Goal: Task Accomplishment & Management: Manage account settings

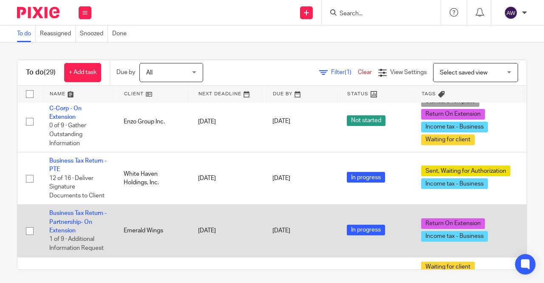
scroll to position [426, 0]
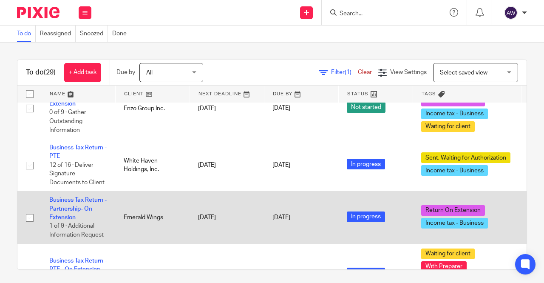
click at [87, 201] on td "Business Tax Return - Partnership- On Extension 1 of 9 · Additional Information…" at bounding box center [78, 217] width 74 height 52
click at [86, 197] on link "Business Tax Return - Partnership- On Extension" at bounding box center [77, 208] width 57 height 23
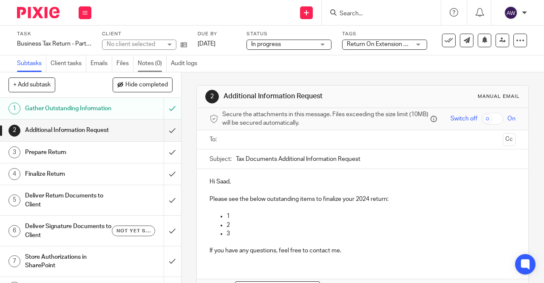
drag, startPoint x: 0, startPoint y: 0, endPoint x: 147, endPoint y: 58, distance: 158.3
click at [147, 58] on link "Notes (0)" at bounding box center [152, 63] width 29 height 17
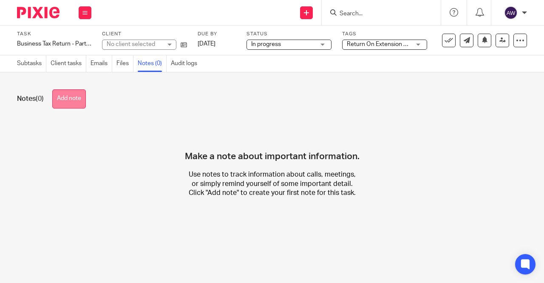
click at [81, 102] on button "Add note" at bounding box center [69, 98] width 34 height 19
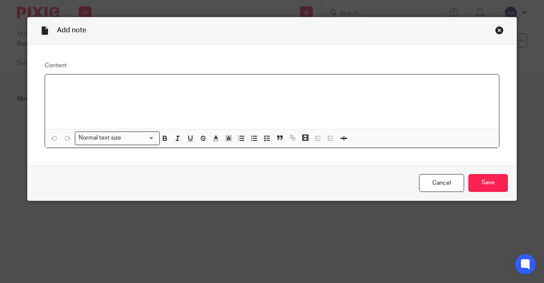
click at [103, 95] on div at bounding box center [272, 101] width 454 height 54
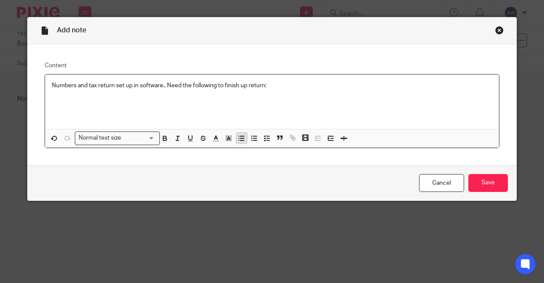
click at [238, 135] on icon "button" at bounding box center [242, 138] width 8 height 8
click at [195, 98] on div "Numbers and tax return set up in software.. Need the following to finish up ret…" at bounding box center [272, 101] width 454 height 54
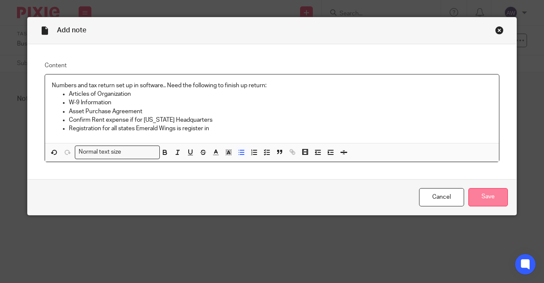
click at [489, 196] on input "Save" at bounding box center [489, 197] width 40 height 18
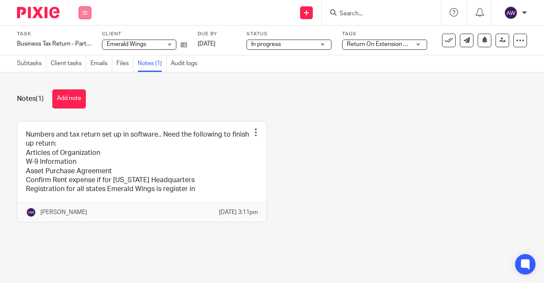
click at [82, 13] on button at bounding box center [85, 12] width 13 height 13
click at [74, 40] on link "Work" at bounding box center [81, 40] width 15 height 6
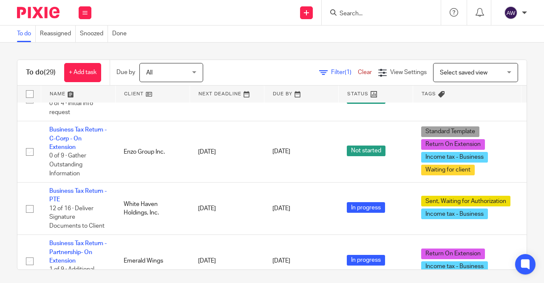
scroll to position [468, 0]
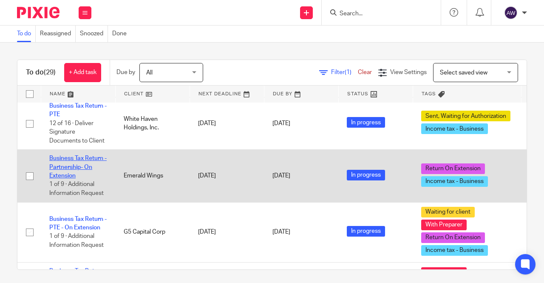
click at [85, 162] on link "Business Tax Return - Partnership- On Extension" at bounding box center [77, 166] width 57 height 23
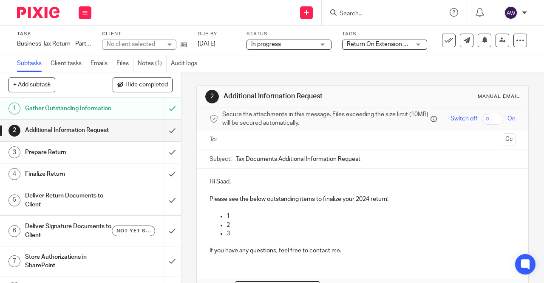
click at [386, 46] on span "Return On Extension + 1" at bounding box center [379, 44] width 65 height 6
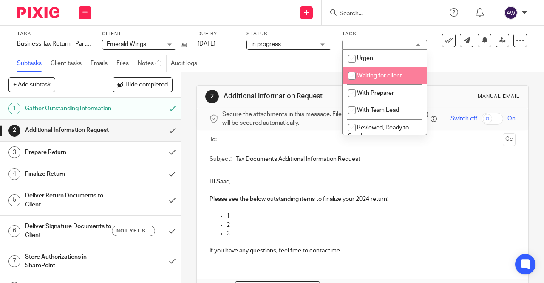
click at [374, 74] on span "Waiting for client" at bounding box center [379, 76] width 45 height 6
checkbox input "true"
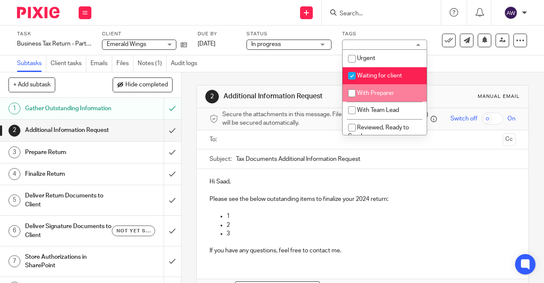
click at [362, 91] on span "With Preparer" at bounding box center [375, 93] width 37 height 6
checkbox input "true"
click at [295, 73] on div "2 Additional Information Request Manual email Secure the attachments in this me…" at bounding box center [362, 204] width 333 height 265
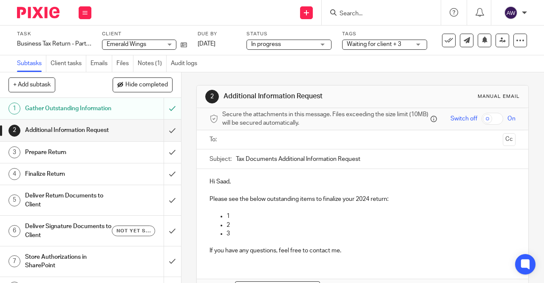
click at [87, 6] on div "Work Email Clients Team Reports Settings" at bounding box center [85, 12] width 30 height 25
click at [83, 37] on link "Work" at bounding box center [81, 40] width 15 height 6
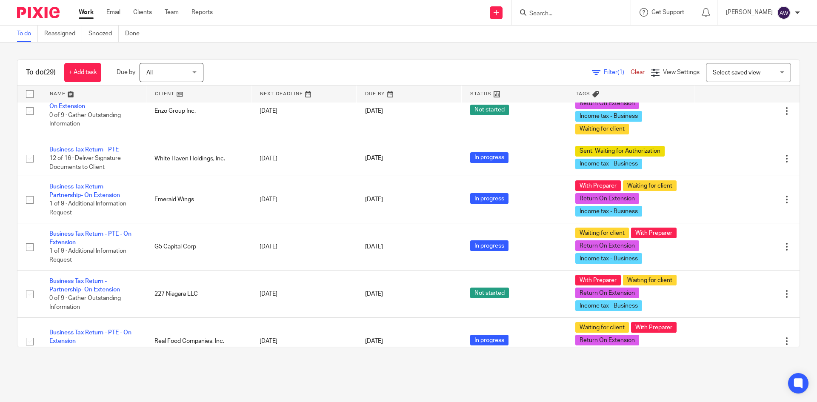
scroll to position [340, 0]
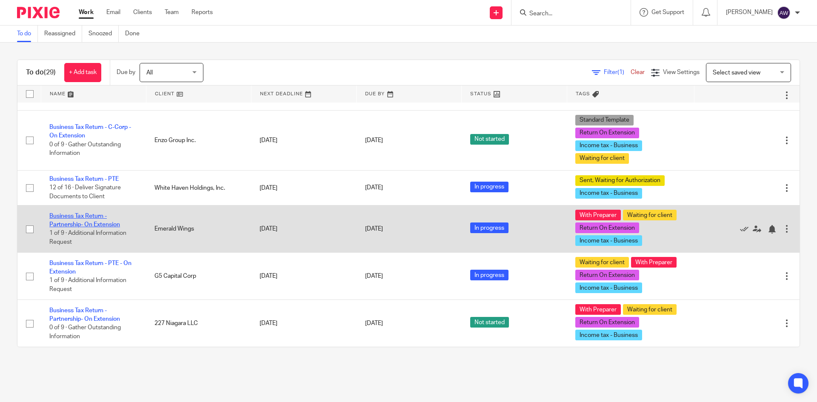
click at [93, 222] on link "Business Tax Return - Partnership- On Extension" at bounding box center [84, 220] width 71 height 14
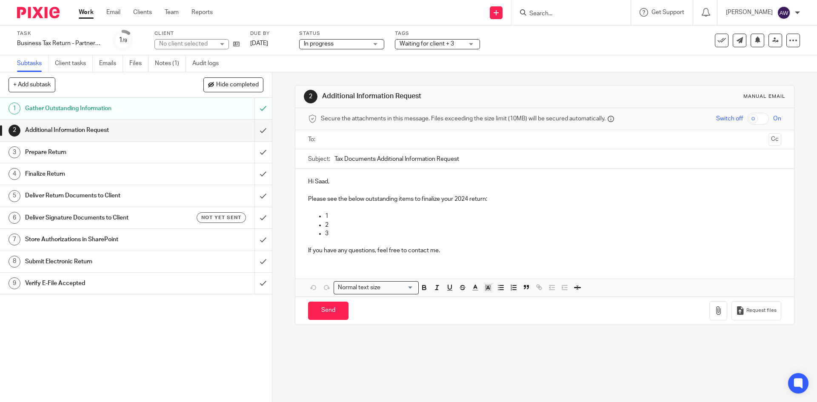
click at [179, 65] on link "Notes (1)" at bounding box center [170, 63] width 31 height 17
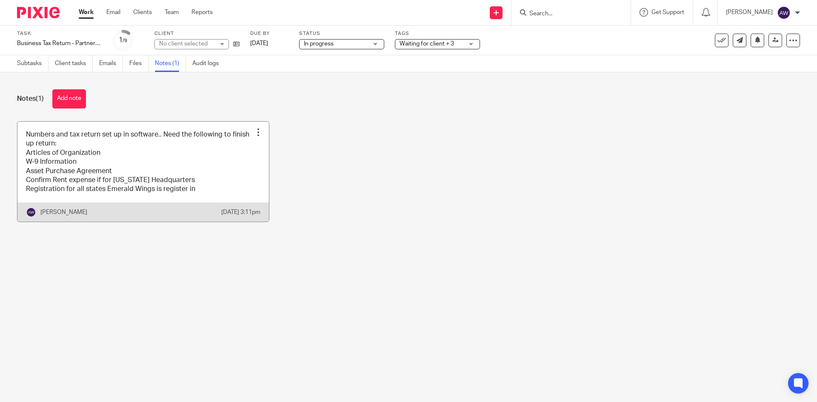
click at [194, 199] on link at bounding box center [142, 172] width 251 height 100
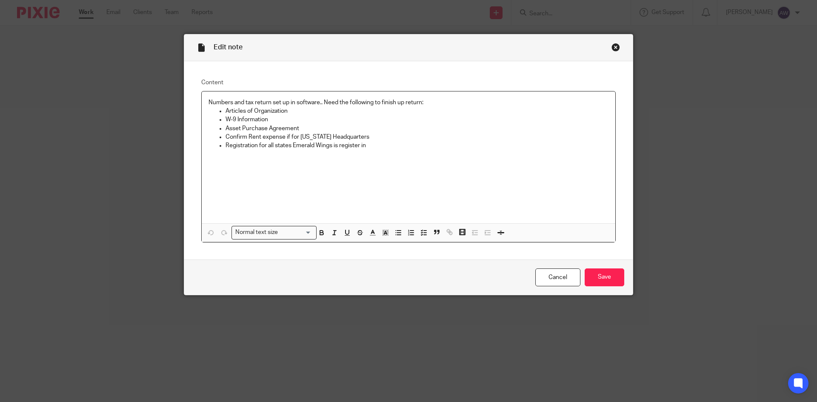
click at [376, 147] on p "Registration for all states Emerald Wings is register in" at bounding box center [416, 145] width 383 height 9
click at [601, 276] on input "Save" at bounding box center [604, 277] width 40 height 18
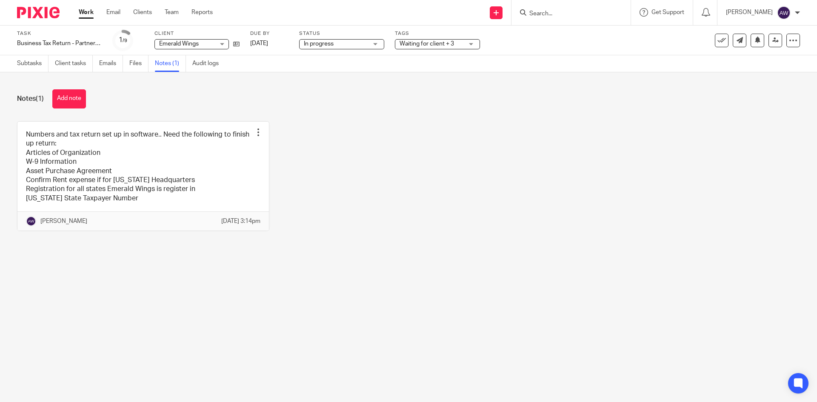
click at [85, 11] on link "Work" at bounding box center [86, 12] width 15 height 9
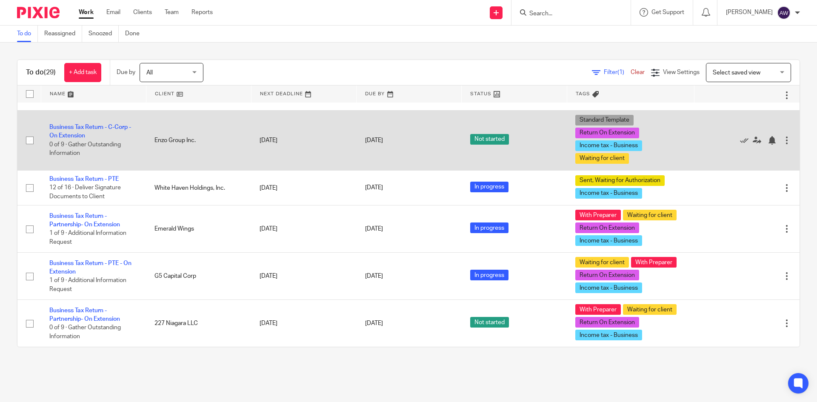
scroll to position [383, 0]
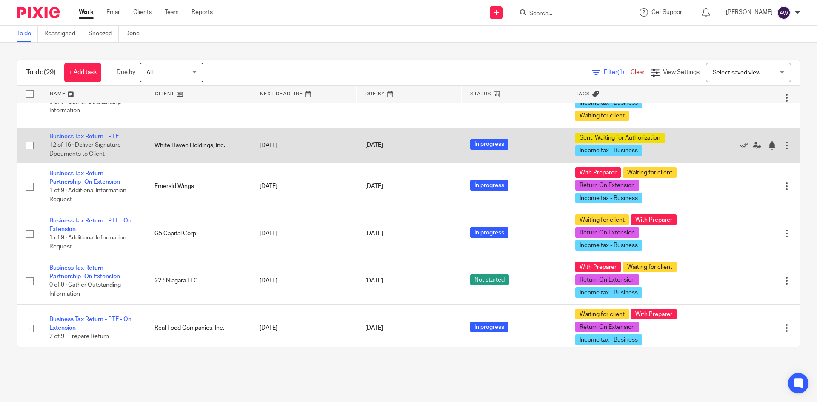
click at [104, 137] on link "Business Tax Return - PTE" at bounding box center [83, 137] width 69 height 6
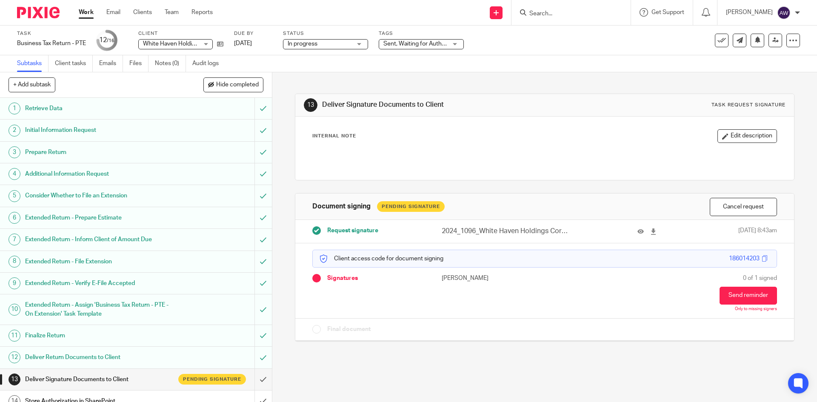
click at [82, 12] on link "Work" at bounding box center [86, 12] width 15 height 9
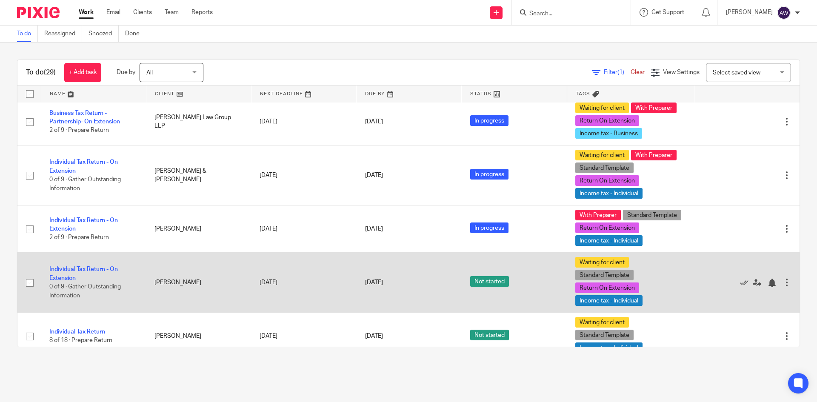
scroll to position [881, 0]
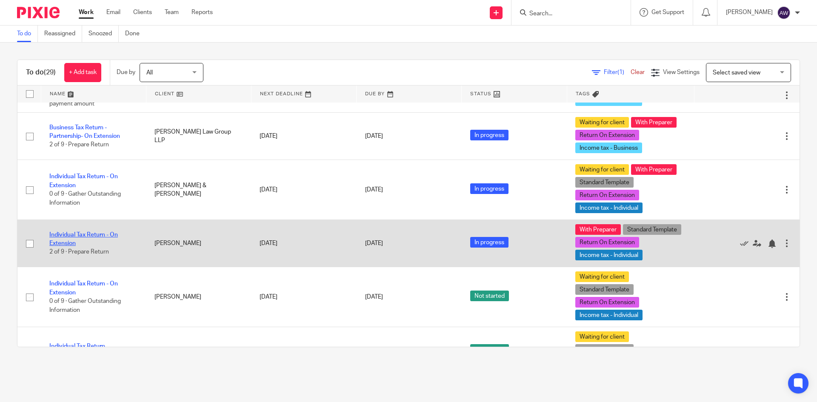
click at [86, 235] on link "Individual Tax Return - On Extension" at bounding box center [83, 239] width 68 height 14
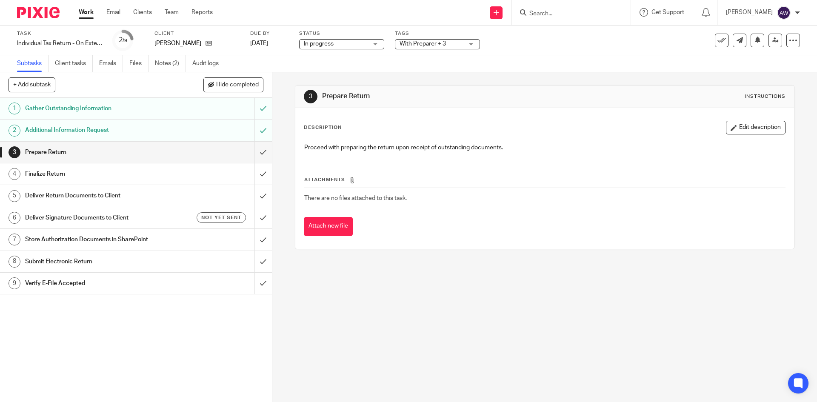
click at [466, 37] on label "Tags" at bounding box center [437, 33] width 85 height 7
click at [457, 40] on span "With Preparer + 3" at bounding box center [431, 44] width 64 height 9
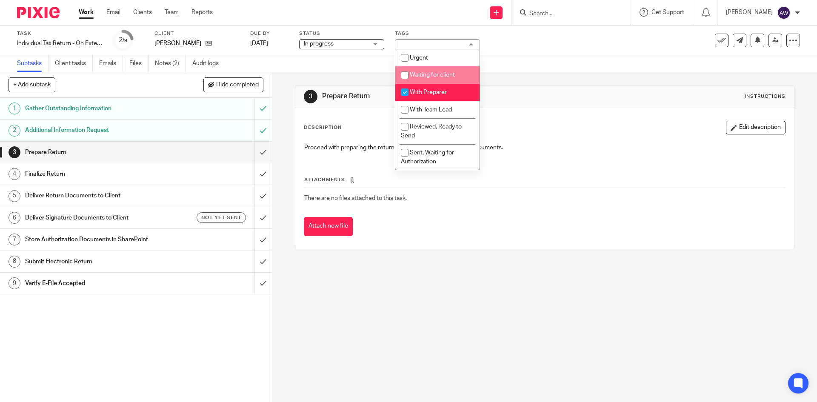
click at [438, 74] on span "Waiting for client" at bounding box center [432, 75] width 45 height 6
checkbox input "true"
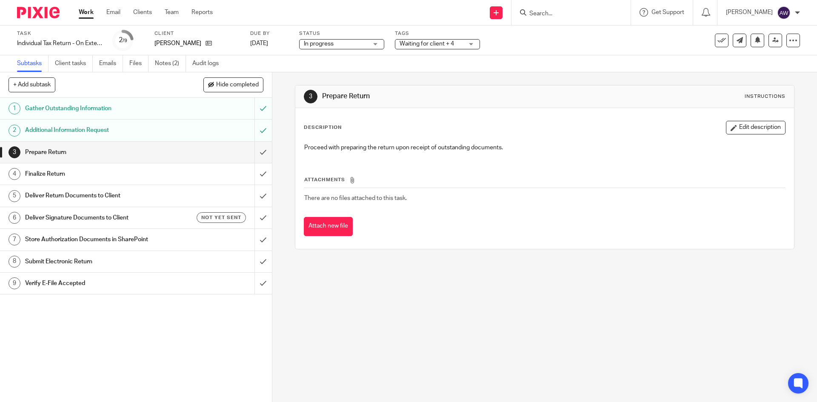
click at [347, 73] on div "3 Prepare Return Instructions Description Edit description Proceed with prepari…" at bounding box center [544, 167] width 499 height 190
click at [178, 60] on link "Notes (2)" at bounding box center [170, 63] width 31 height 17
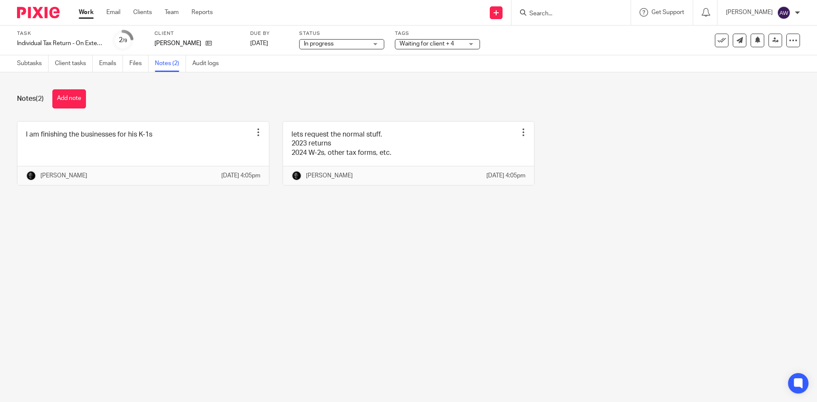
click at [91, 11] on link "Work" at bounding box center [86, 12] width 15 height 9
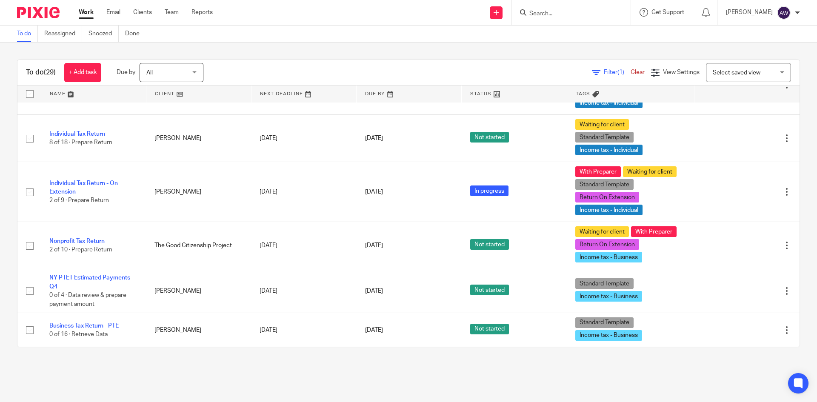
scroll to position [1106, 0]
click at [177, 12] on link "Team" at bounding box center [172, 12] width 14 height 9
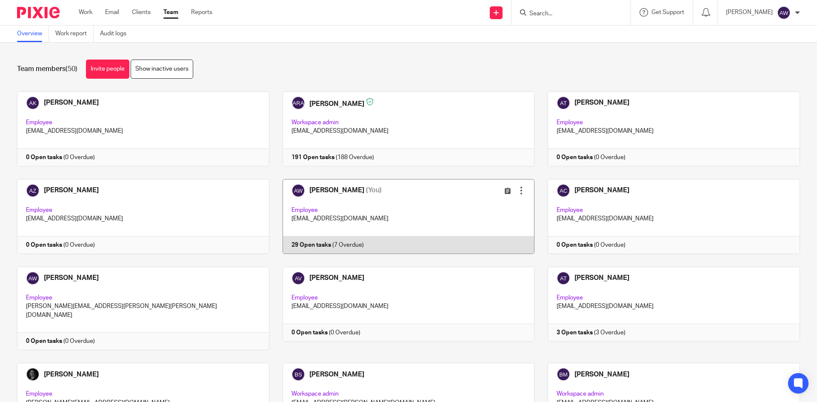
click at [352, 193] on link at bounding box center [401, 216] width 265 height 75
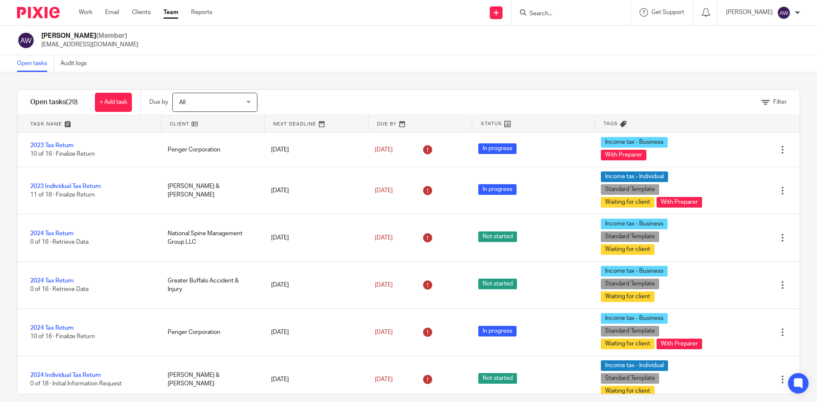
click at [168, 16] on link "Team" at bounding box center [170, 12] width 15 height 9
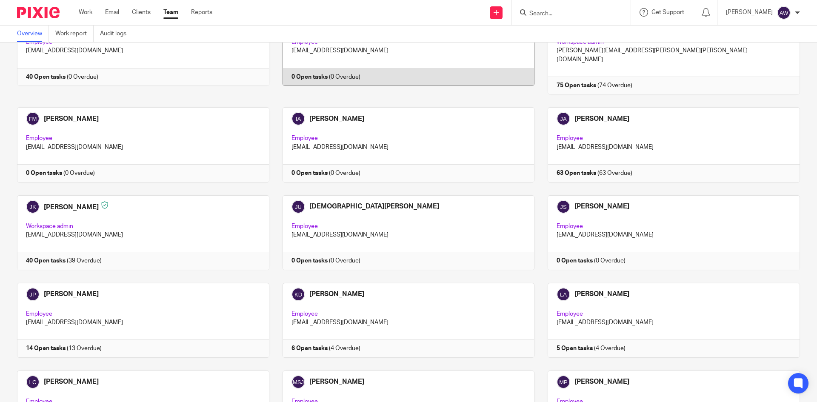
scroll to position [638, 0]
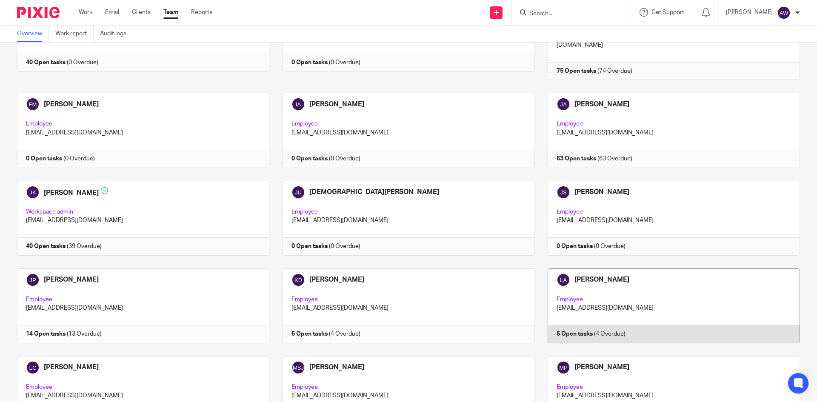
click at [580, 268] on link at bounding box center [666, 305] width 265 height 75
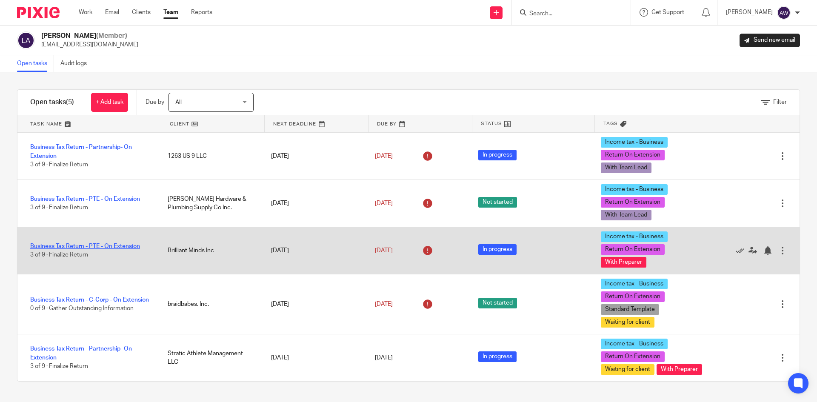
click at [39, 243] on link "Business Tax Return - PTE - On Extension" at bounding box center [85, 246] width 110 height 6
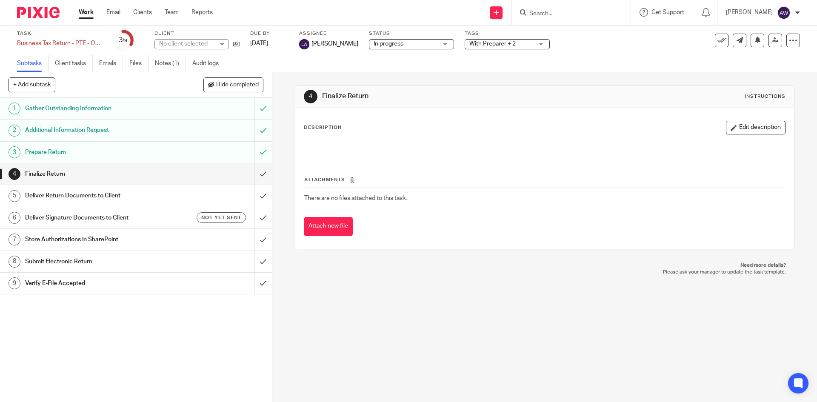
click at [506, 44] on span "With Preparer + 2" at bounding box center [501, 44] width 64 height 9
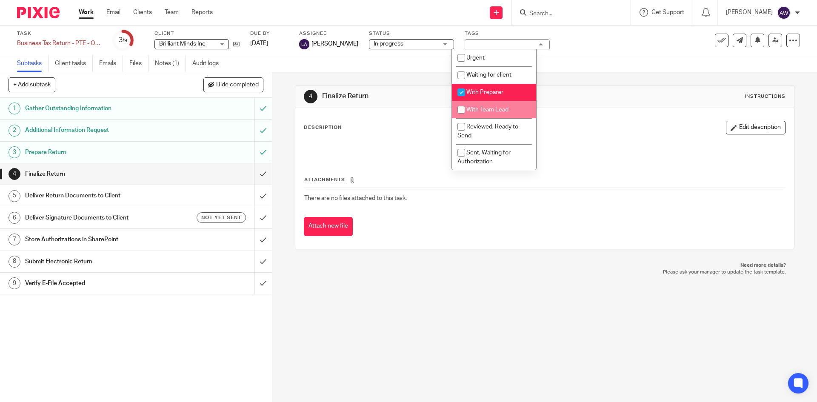
click at [488, 108] on span "With Team Lead" at bounding box center [487, 110] width 42 height 6
checkbox input "true"
click at [493, 87] on li "With Preparer" at bounding box center [494, 92] width 84 height 17
checkbox input "false"
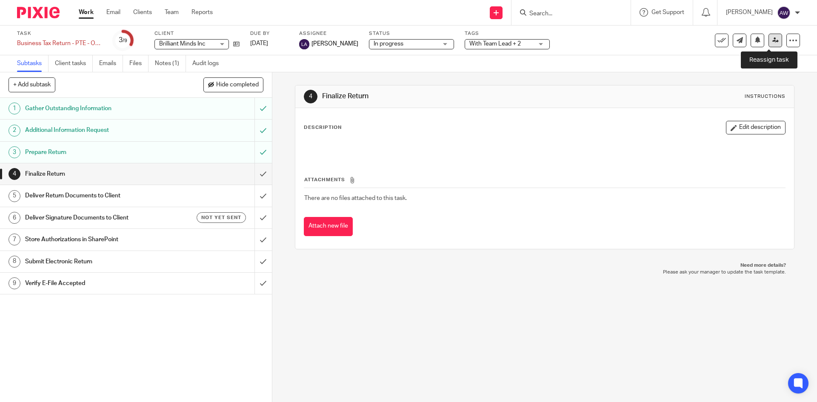
click at [768, 44] on link at bounding box center [775, 41] width 14 height 14
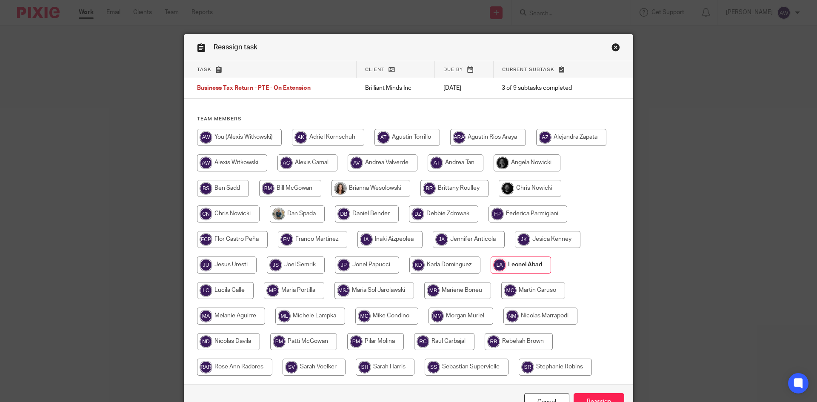
click at [223, 161] on input "radio" at bounding box center [232, 162] width 70 height 17
radio input "true"
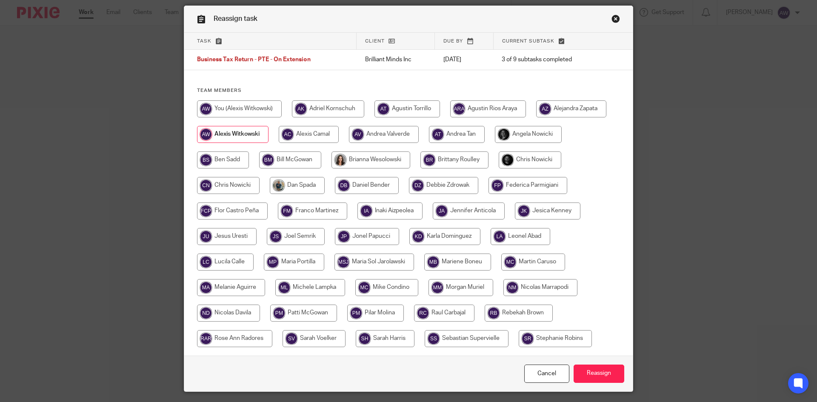
scroll to position [43, 0]
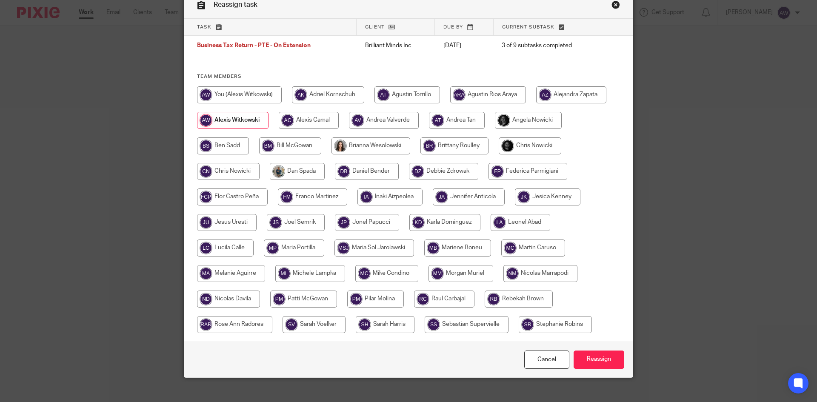
click at [245, 92] on input "radio" at bounding box center [239, 94] width 85 height 17
radio input "true"
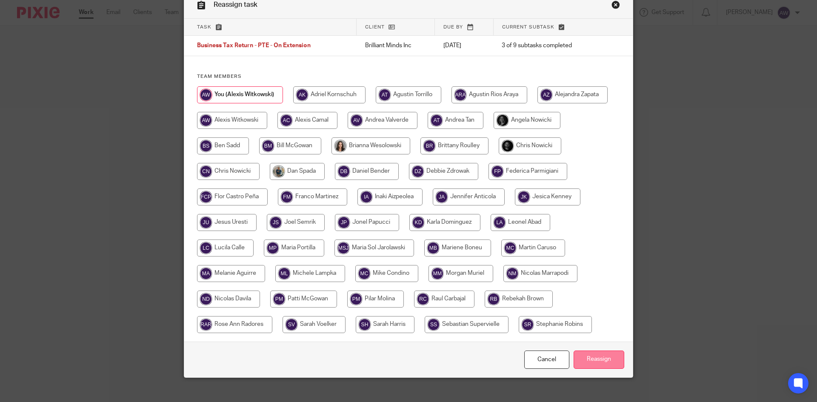
click at [586, 360] on input "Reassign" at bounding box center [598, 359] width 51 height 18
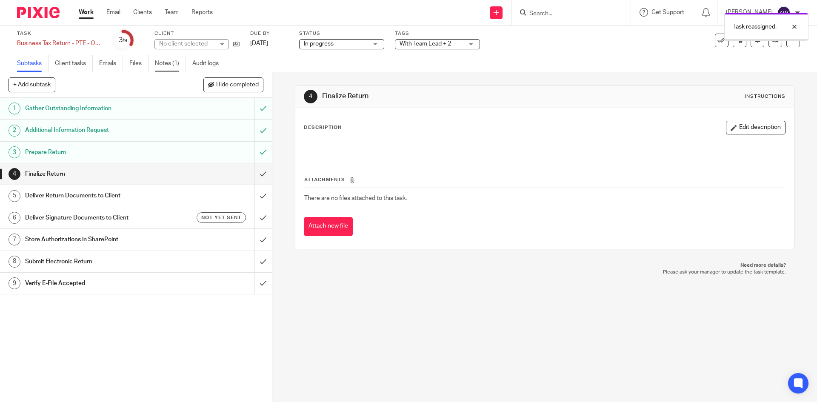
click at [174, 60] on link "Notes (1)" at bounding box center [170, 63] width 31 height 17
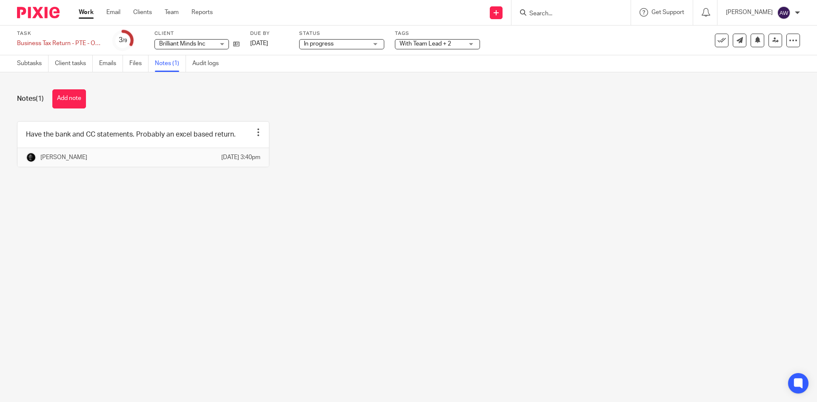
click at [79, 8] on link "Work" at bounding box center [86, 12] width 15 height 9
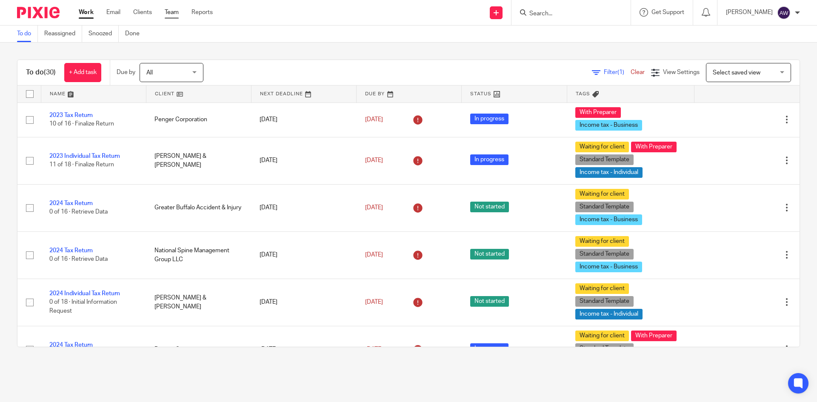
click at [165, 9] on link "Team" at bounding box center [172, 12] width 14 height 9
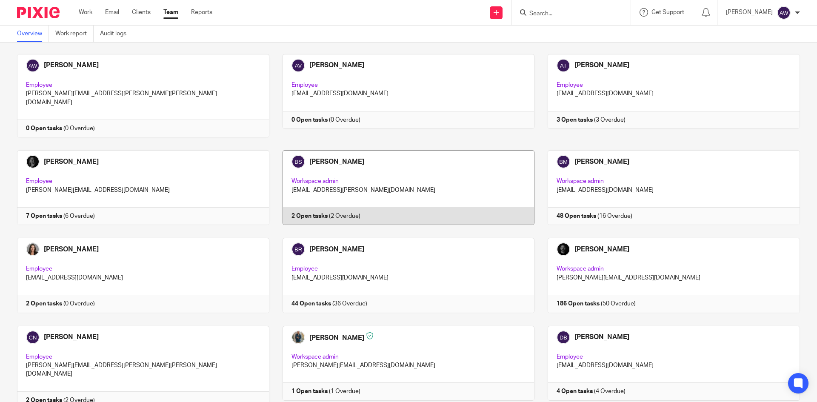
scroll to position [255, 0]
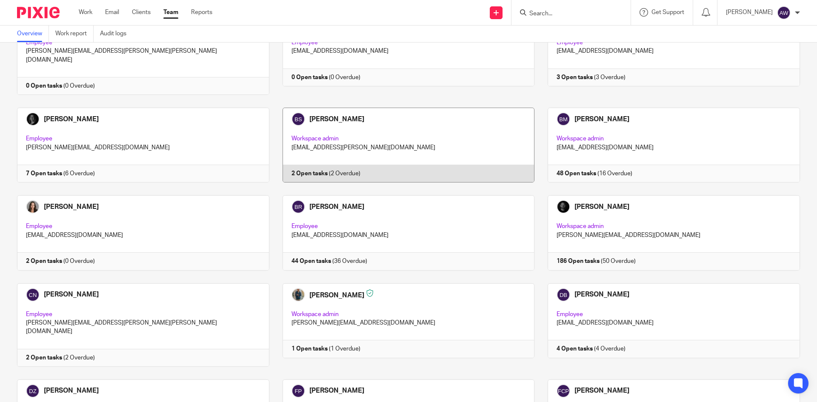
click at [400, 159] on link at bounding box center [401, 145] width 265 height 75
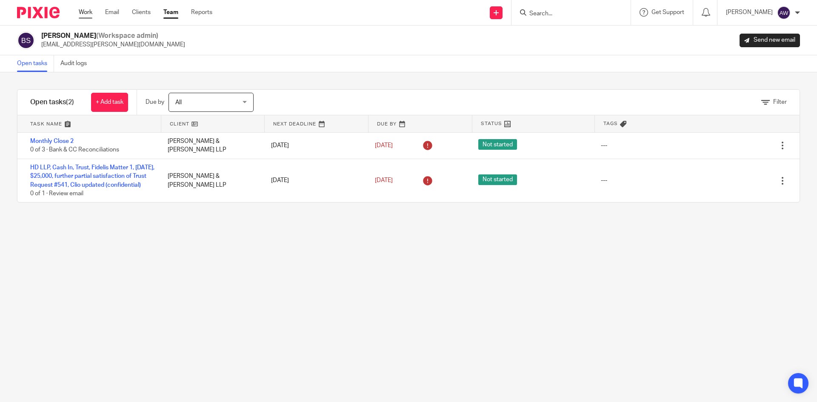
click at [84, 14] on link "Work" at bounding box center [86, 12] width 14 height 9
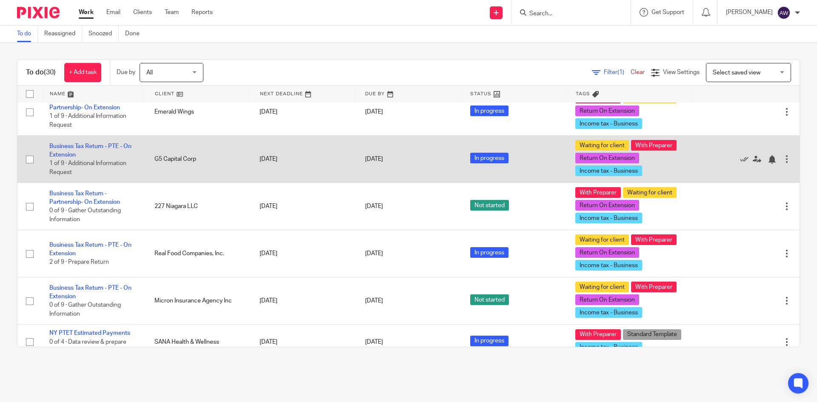
scroll to position [510, 0]
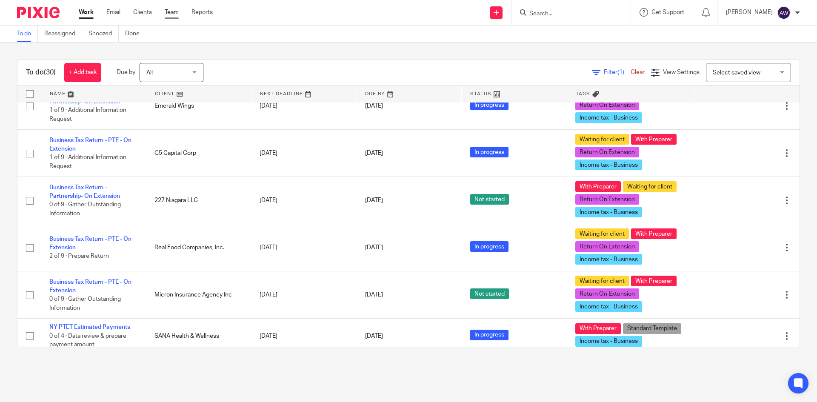
click at [169, 11] on link "Team" at bounding box center [172, 12] width 14 height 9
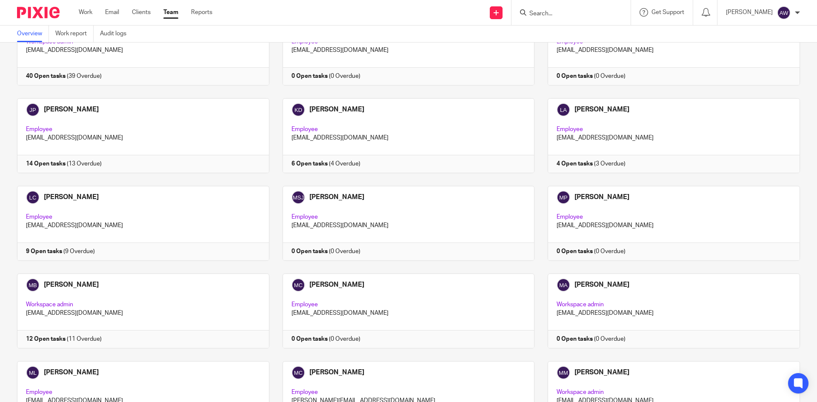
scroll to position [851, 0]
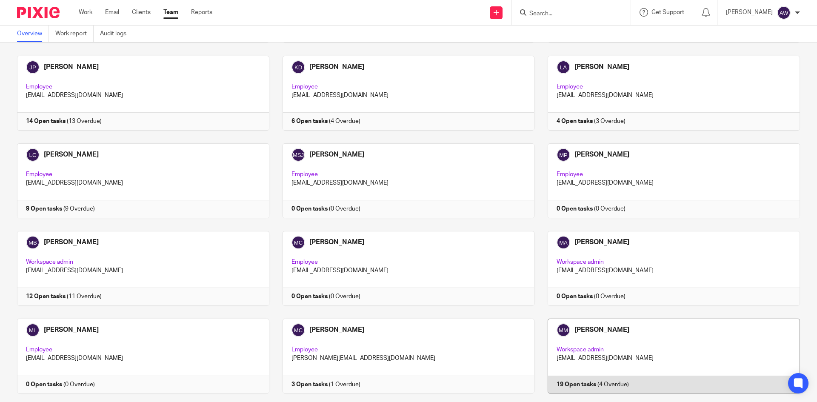
click at [581, 319] on link at bounding box center [666, 356] width 265 height 75
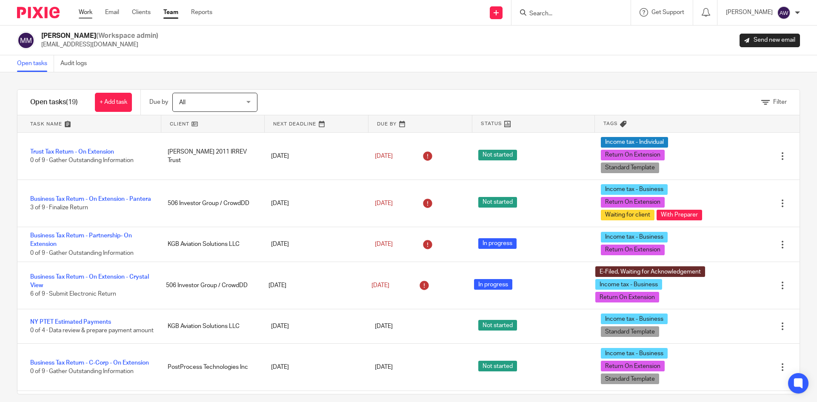
click at [87, 11] on link "Work" at bounding box center [86, 12] width 14 height 9
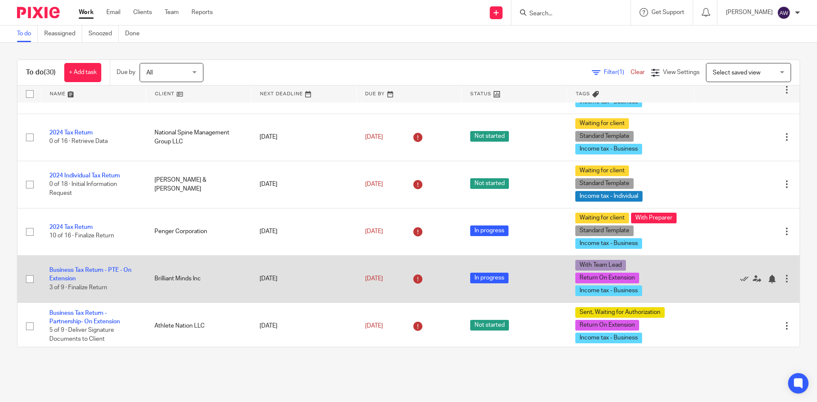
scroll to position [170, 0]
